Goal: Task Accomplishment & Management: Complete application form

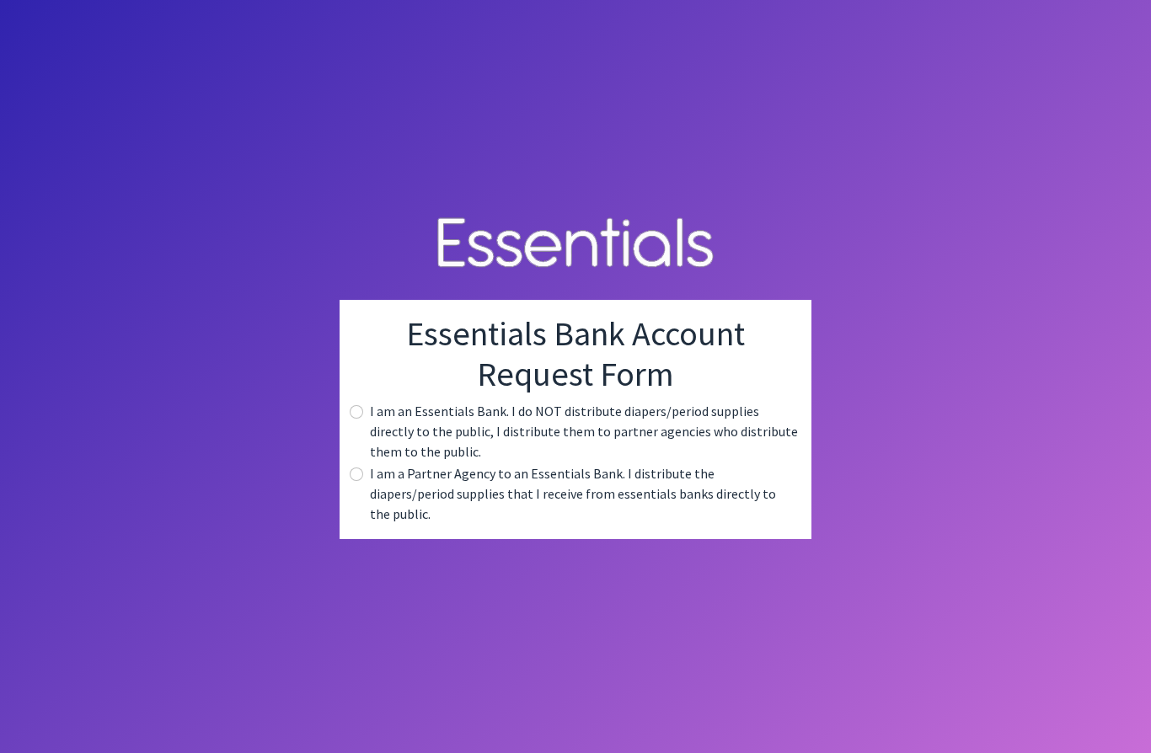
click at [351, 481] on input "radio" at bounding box center [356, 474] width 13 height 13
radio input "true"
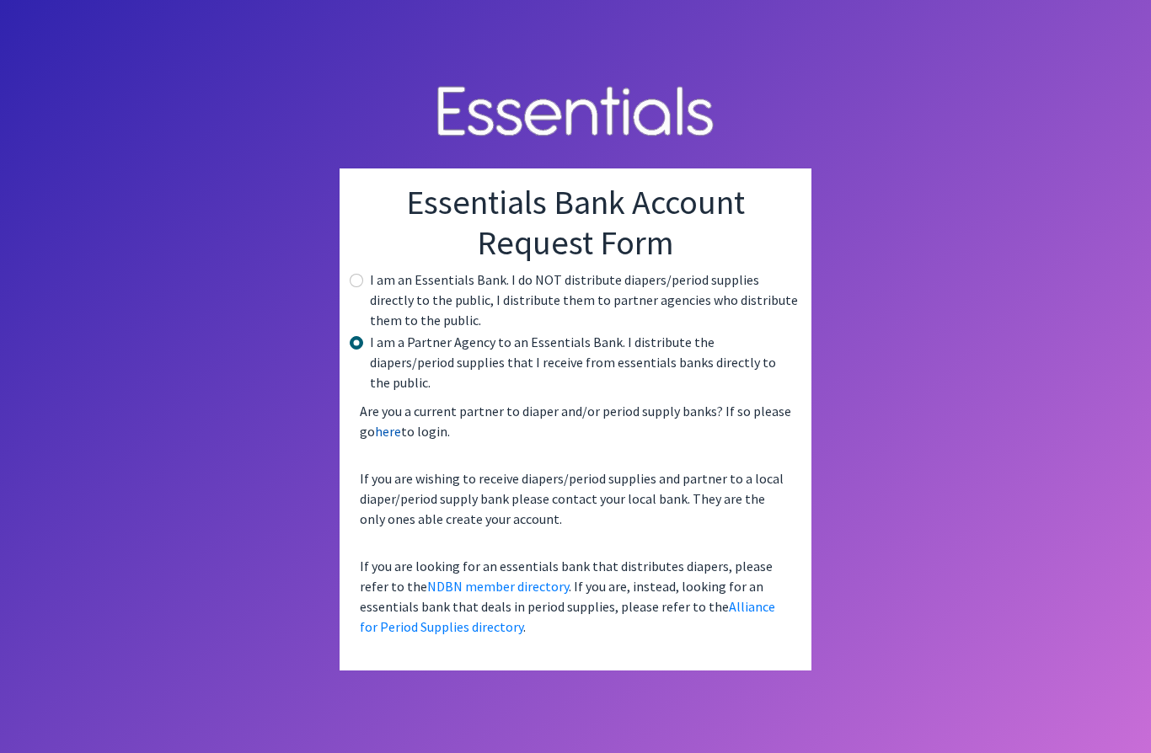
click at [391, 440] on link "here" at bounding box center [388, 431] width 26 height 17
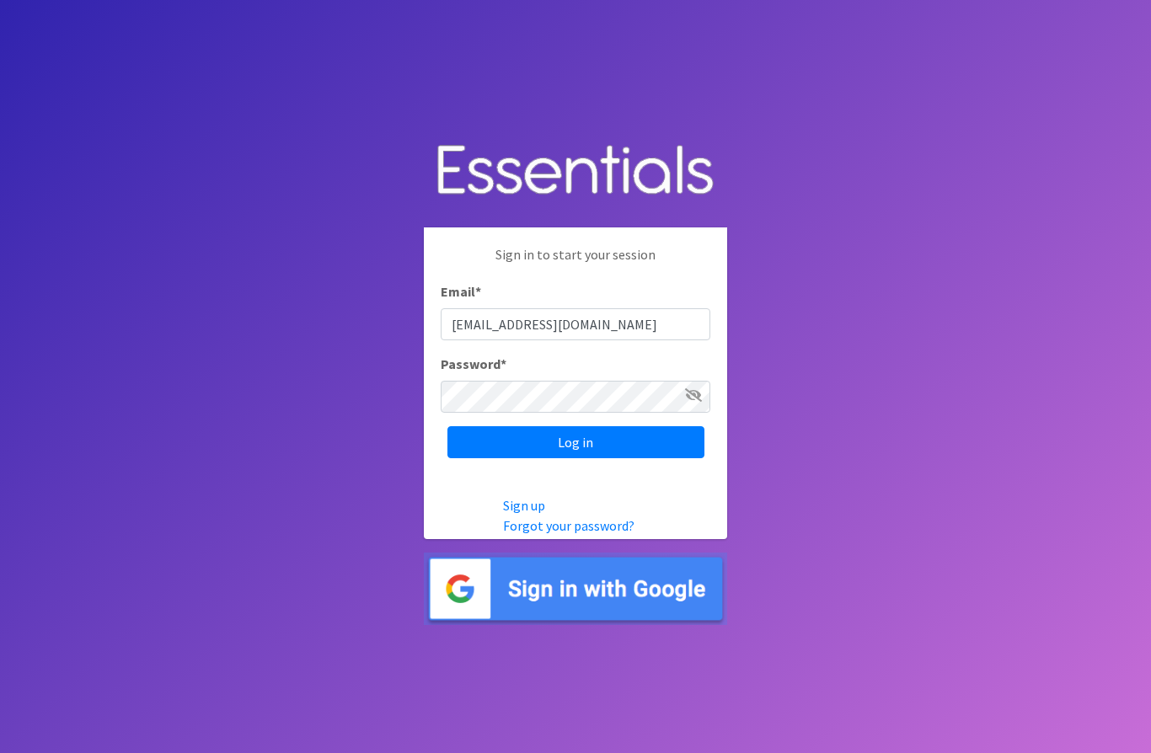
type input "[EMAIL_ADDRESS][DOMAIN_NAME]"
click at [584, 534] on link "Forgot your password?" at bounding box center [568, 525] width 131 height 17
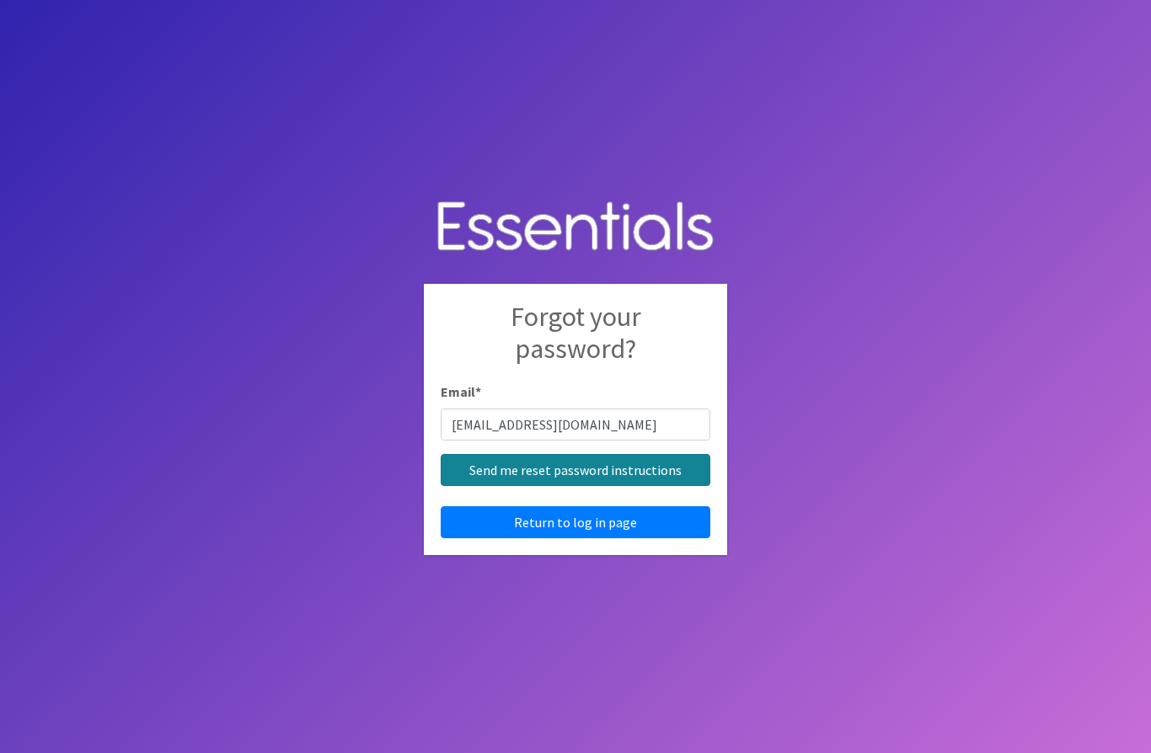
type input "[EMAIL_ADDRESS][DOMAIN_NAME]"
click at [656, 486] on input "Send me reset password instructions" at bounding box center [576, 470] width 270 height 32
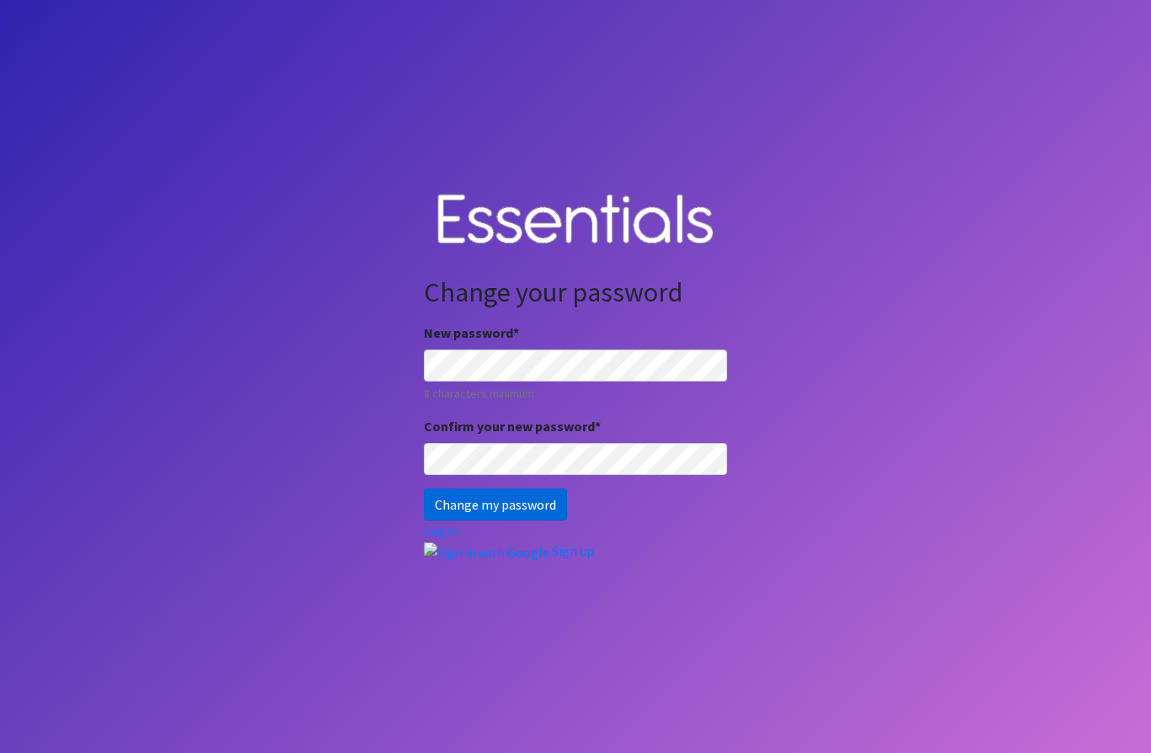
click at [536, 521] on input "Change my password" at bounding box center [495, 505] width 143 height 32
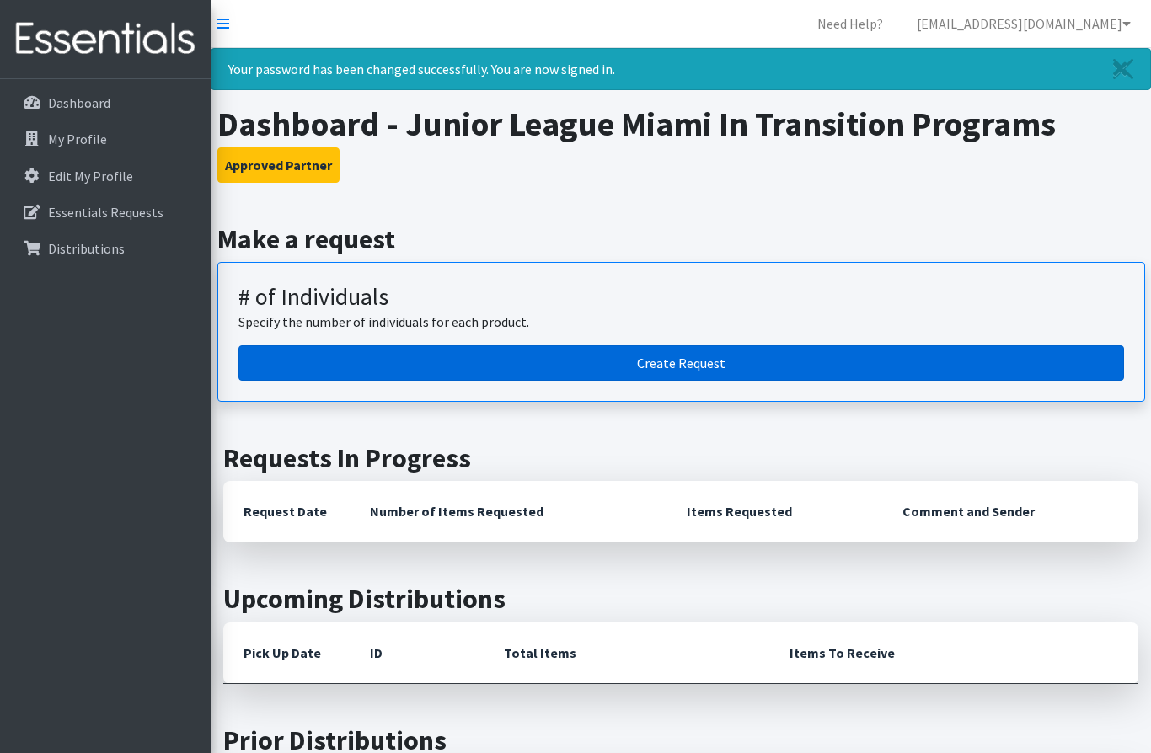
click at [724, 356] on link "Create Request" at bounding box center [681, 363] width 886 height 35
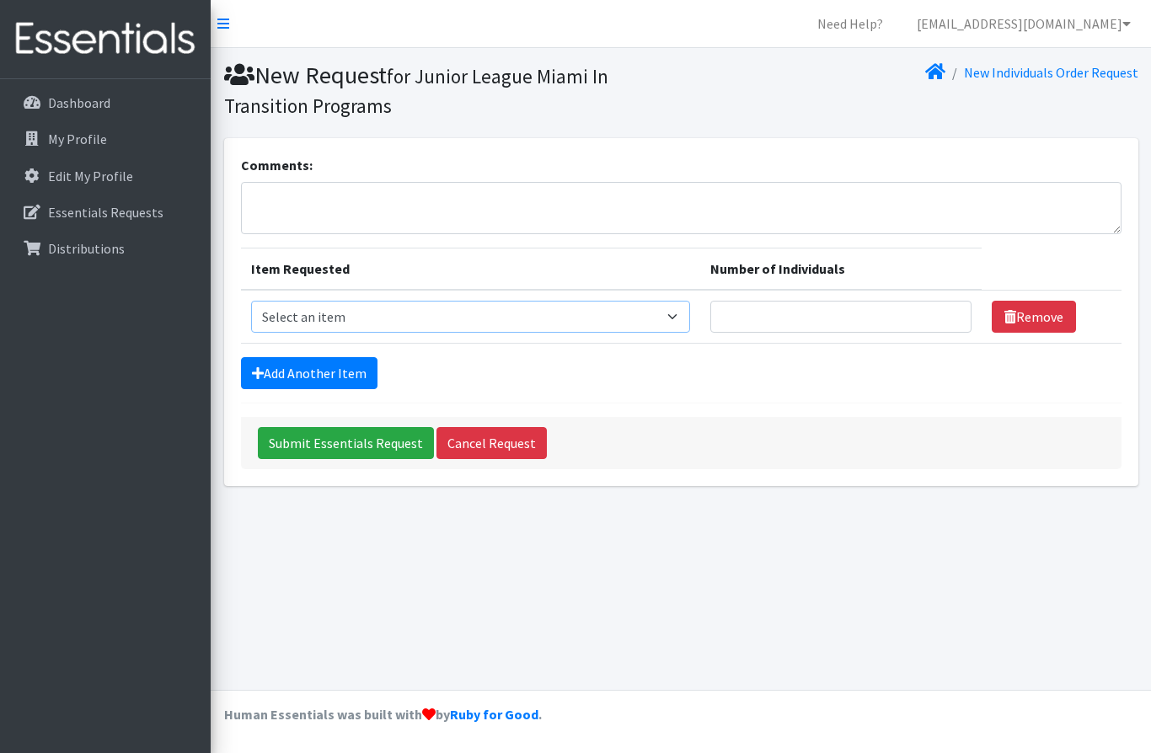
click at [675, 313] on select "Select an item # - Total number of kids being served with this order: Baby wipe…" at bounding box center [470, 317] width 439 height 32
click at [626, 308] on select "Select an item # - Total number of kids being served with this order: Baby wipe…" at bounding box center [470, 317] width 439 height 32
click at [675, 314] on select "Select an item # - Total number of kids being served with this order: Baby wipe…" at bounding box center [470, 317] width 439 height 32
